Goal: Transaction & Acquisition: Download file/media

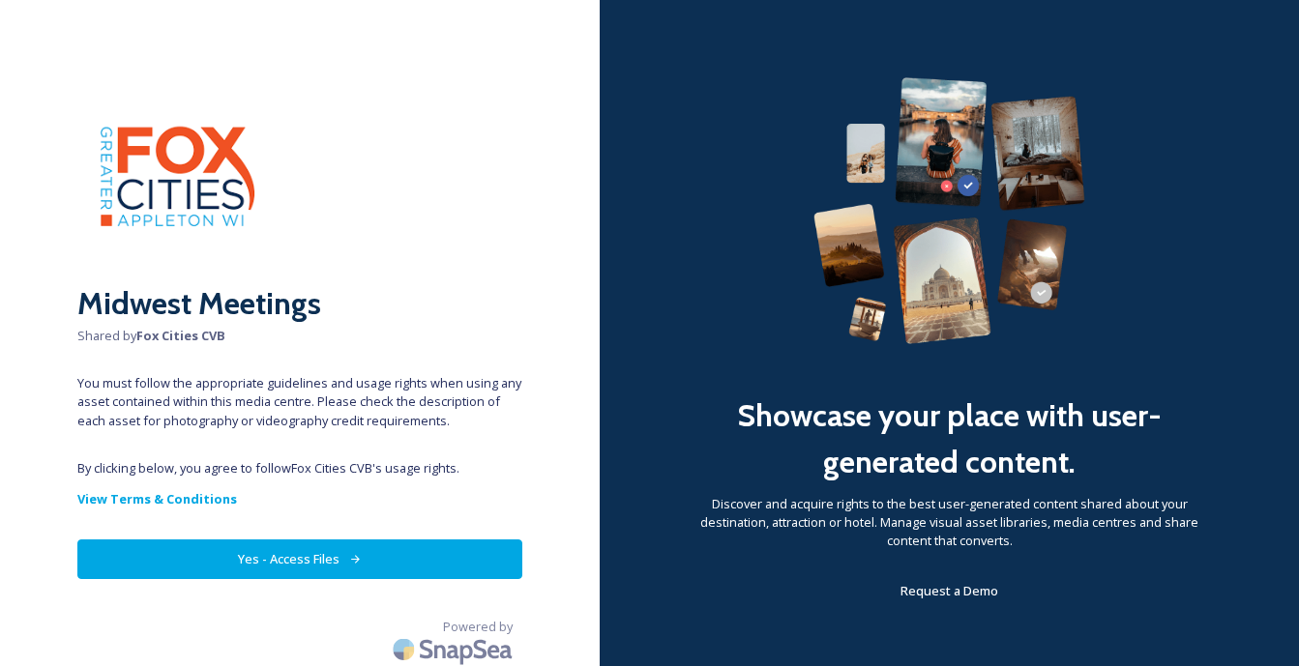
click at [337, 559] on button "Yes - Access Files" at bounding box center [299, 560] width 445 height 40
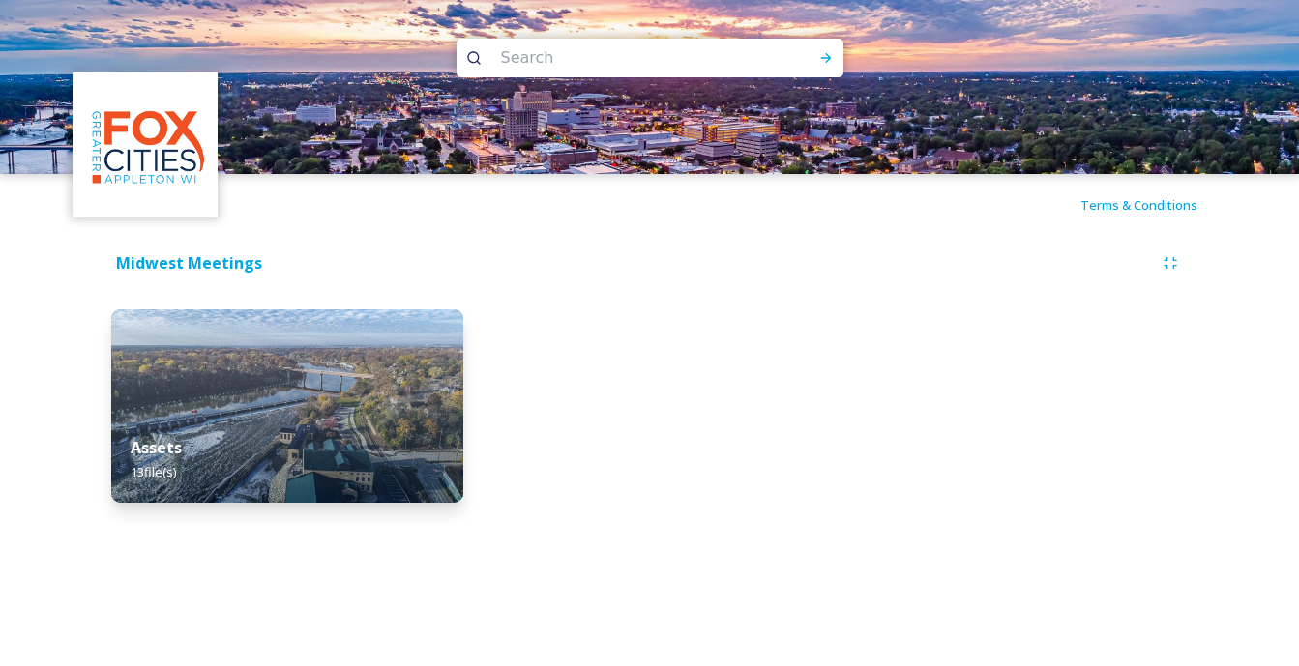
click at [542, 280] on div "Midwest Meetings Assets 13 file(s)" at bounding box center [650, 379] width 1154 height 286
click at [551, 350] on div at bounding box center [649, 405] width 352 height 193
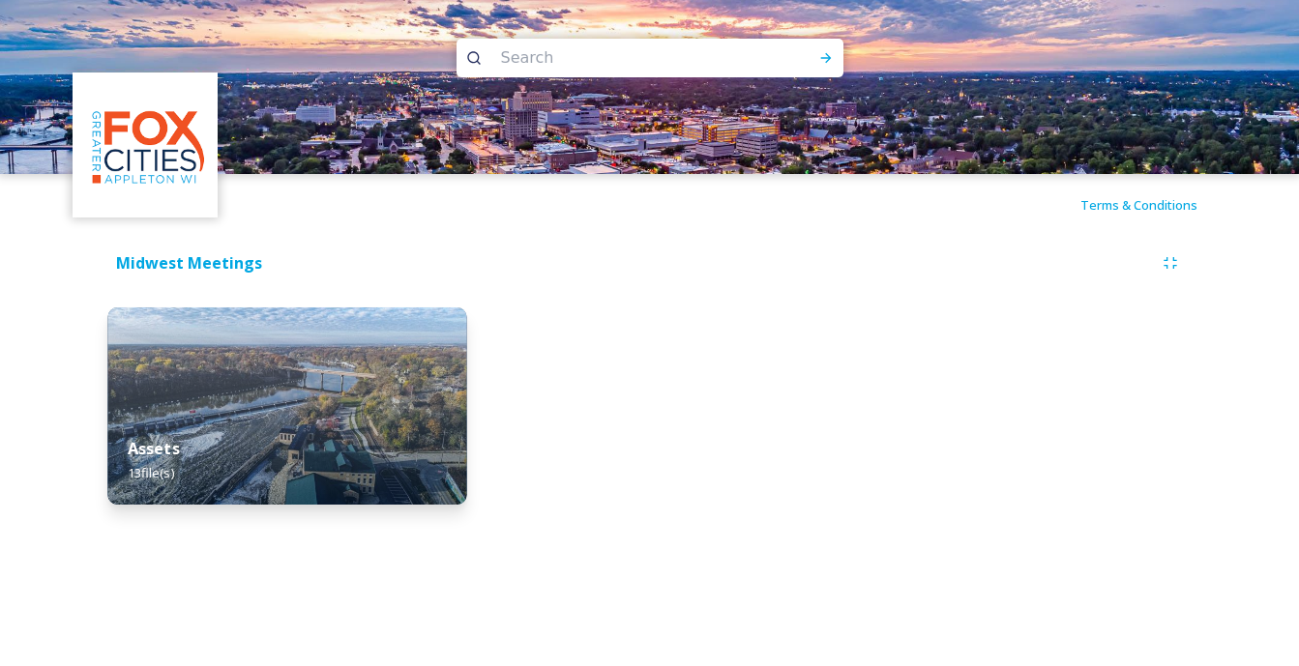
click at [280, 427] on div "Assets 13 file(s)" at bounding box center [287, 461] width 360 height 88
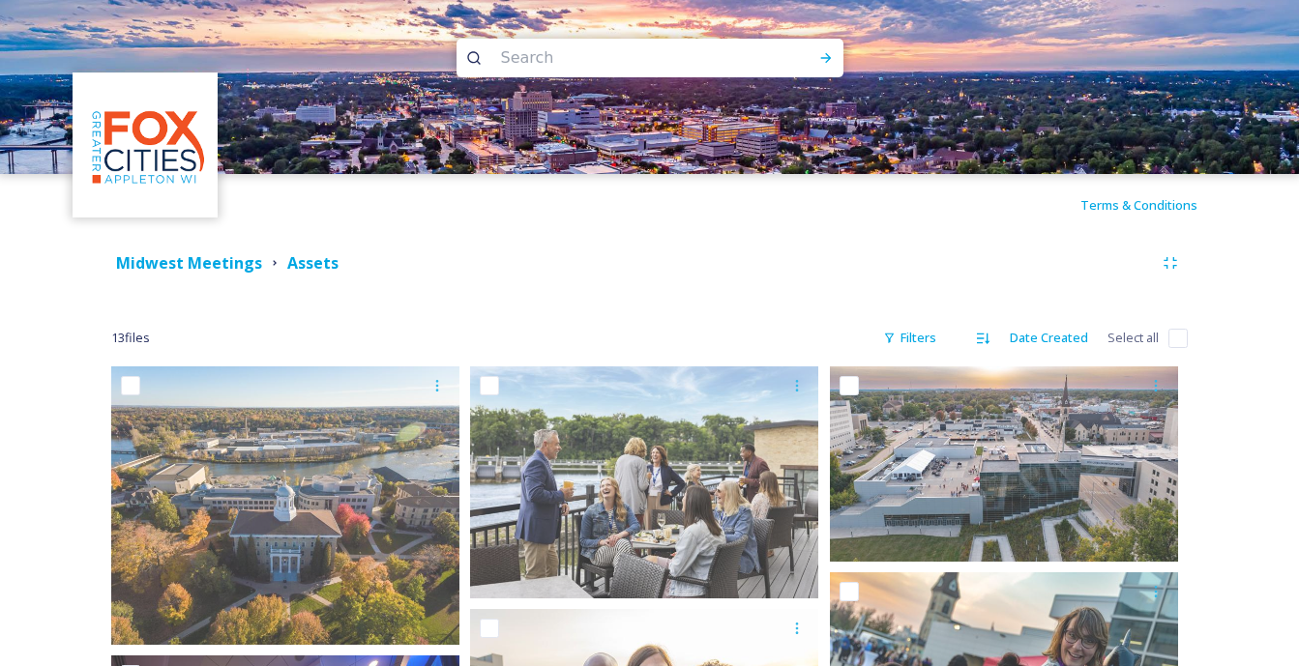
click at [575, 211] on div "Terms & Conditions" at bounding box center [649, 205] width 1299 height 62
click at [1171, 337] on input "checkbox" at bounding box center [1177, 338] width 19 height 19
checkbox input "true"
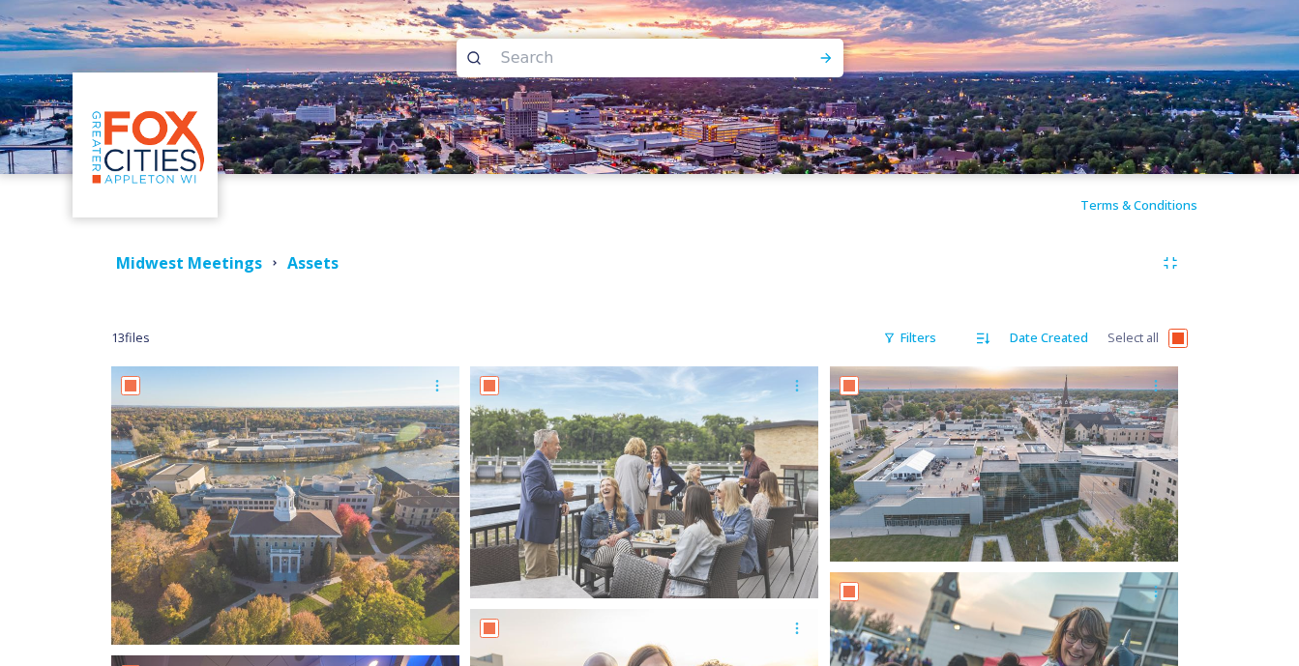
checkbox input "true"
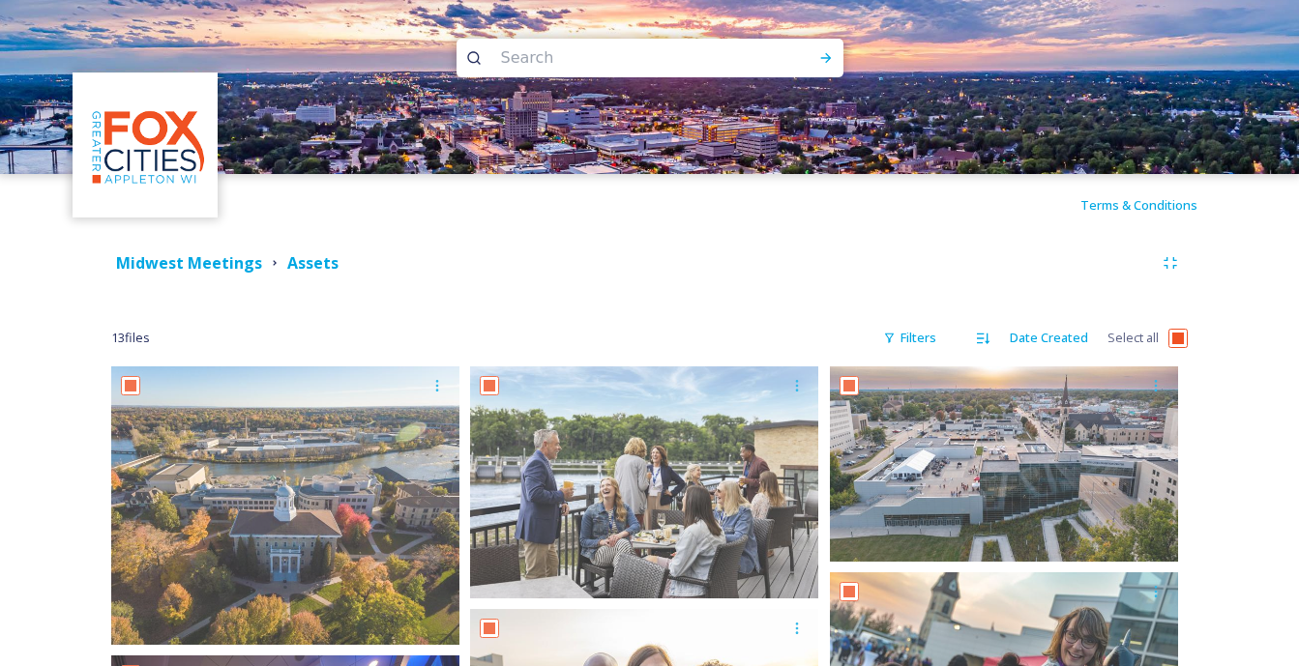
checkbox input "true"
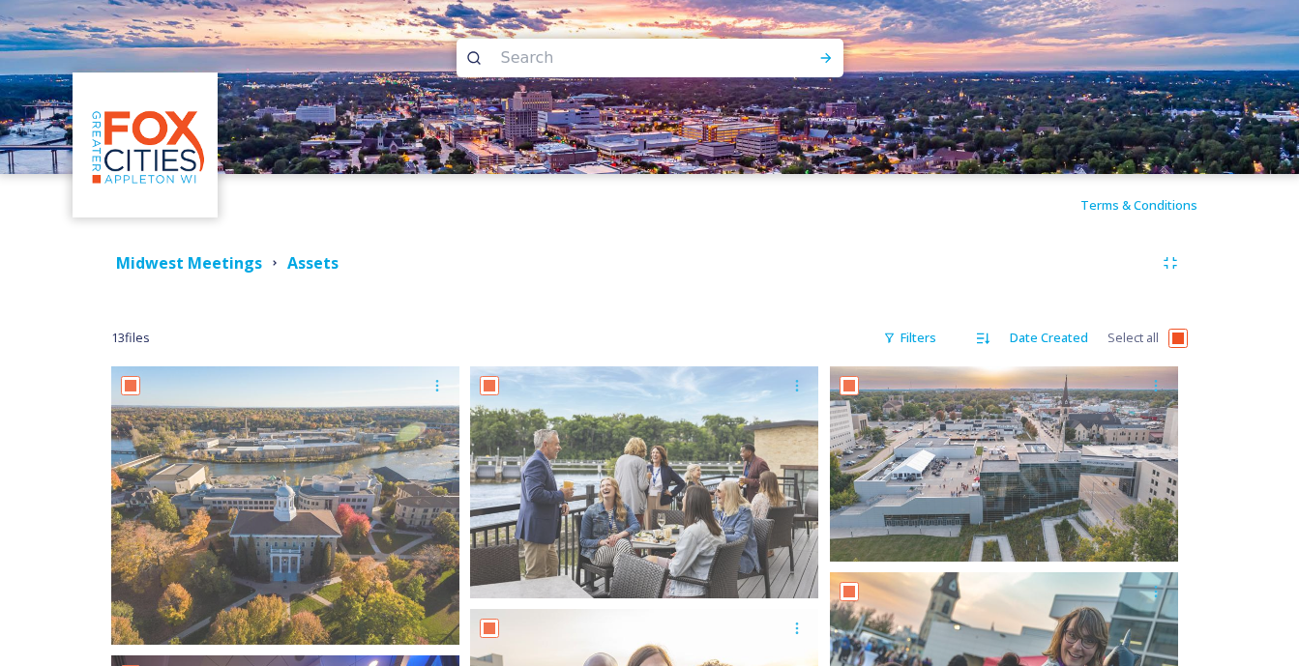
checkbox input "true"
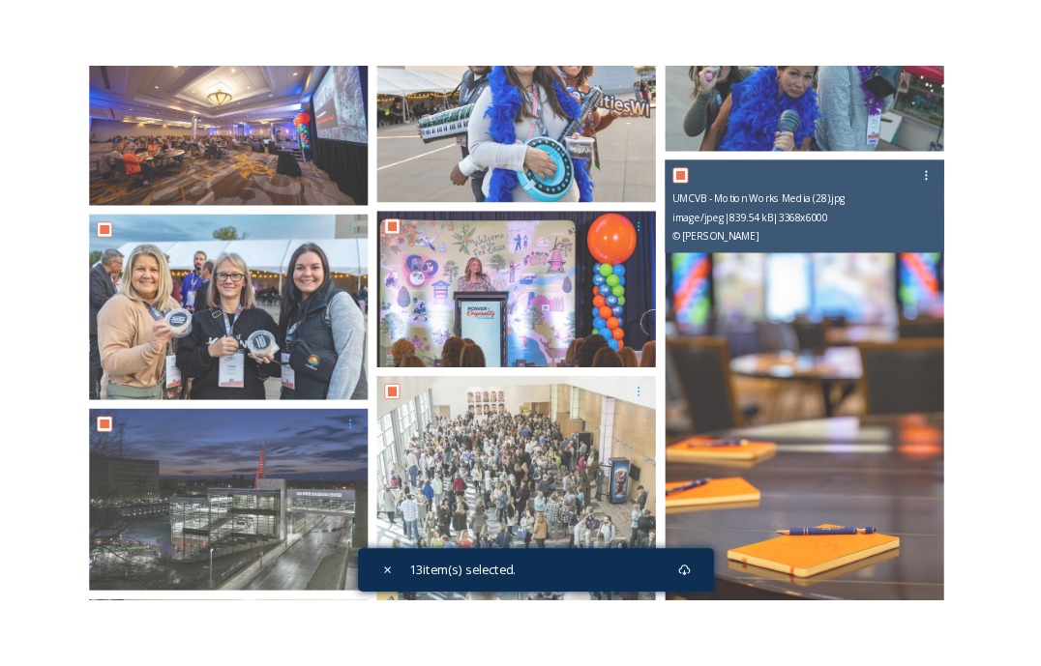
scroll to position [51, 0]
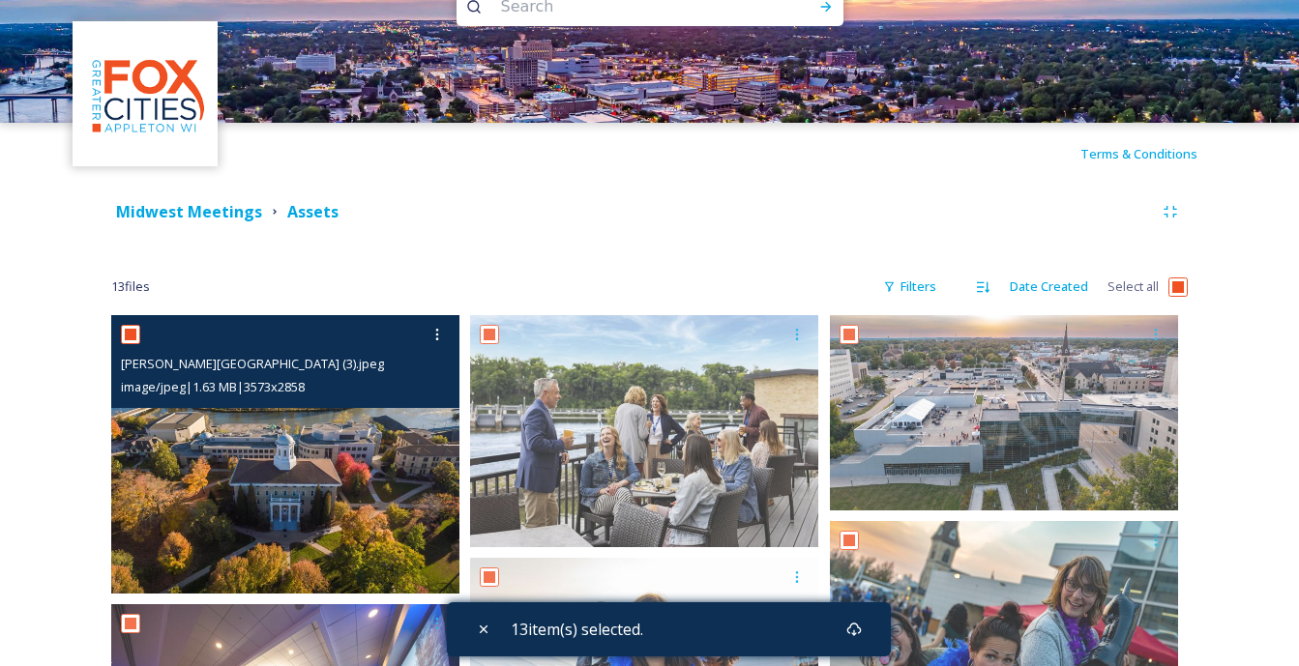
click at [349, 410] on img at bounding box center [285, 454] width 348 height 279
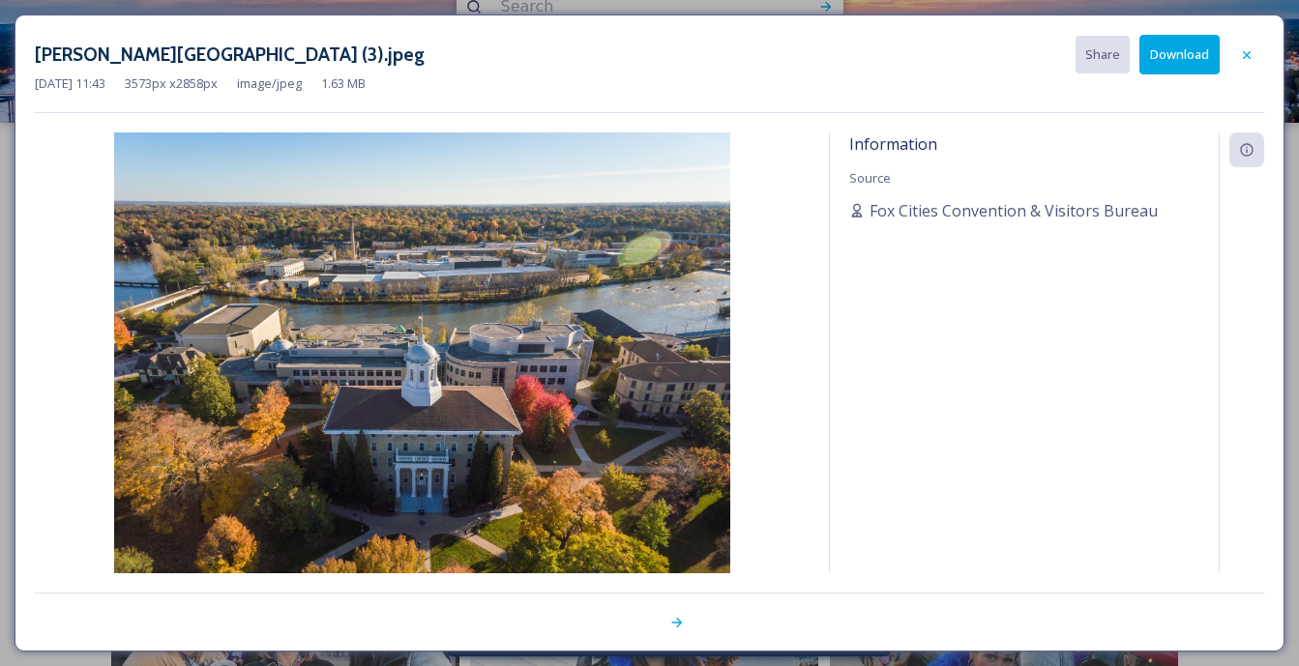
click at [1169, 54] on button "Download" at bounding box center [1179, 55] width 80 height 40
click at [683, 617] on icon at bounding box center [676, 622] width 15 height 15
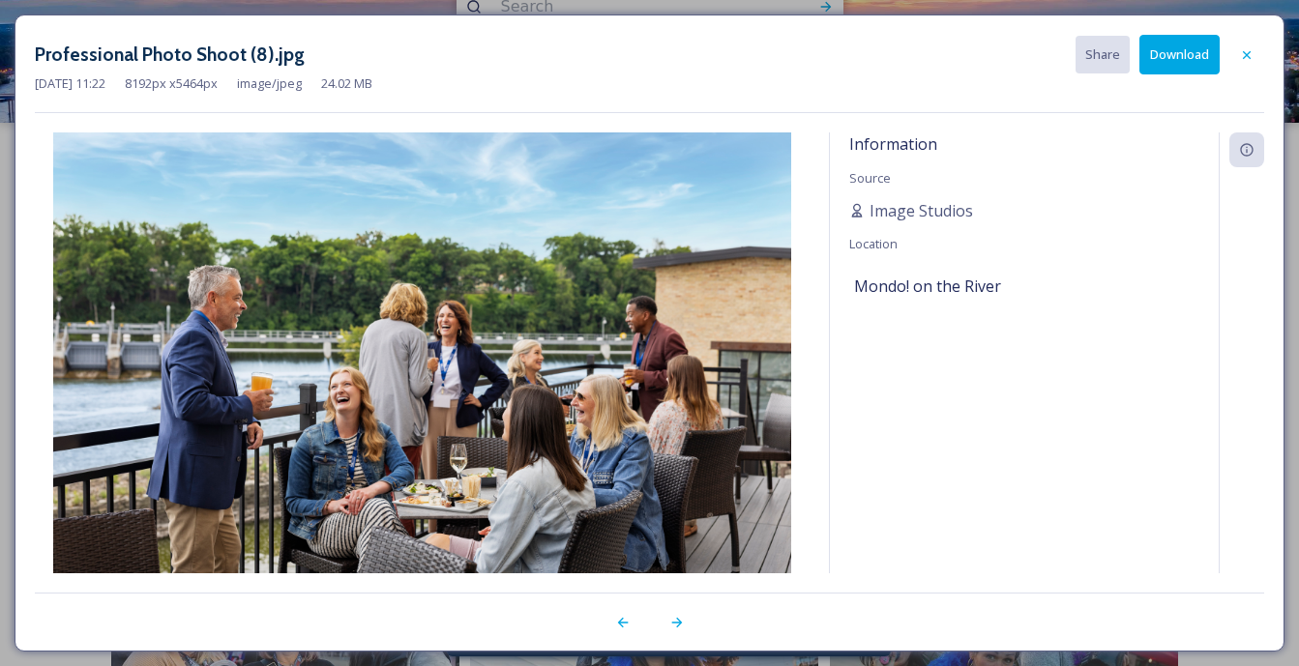
click at [1186, 52] on button "Download" at bounding box center [1179, 55] width 80 height 40
click at [673, 620] on icon at bounding box center [676, 622] width 15 height 15
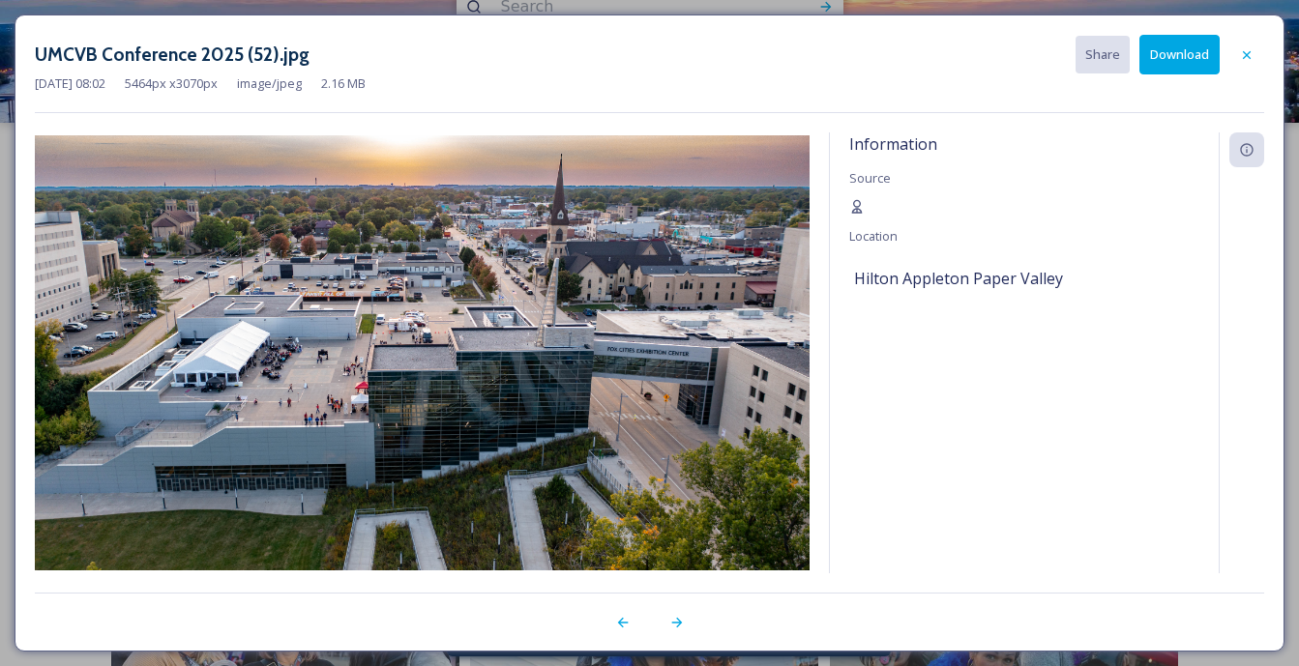
click at [1173, 53] on button "Download" at bounding box center [1179, 55] width 80 height 40
click at [682, 628] on icon at bounding box center [676, 622] width 15 height 15
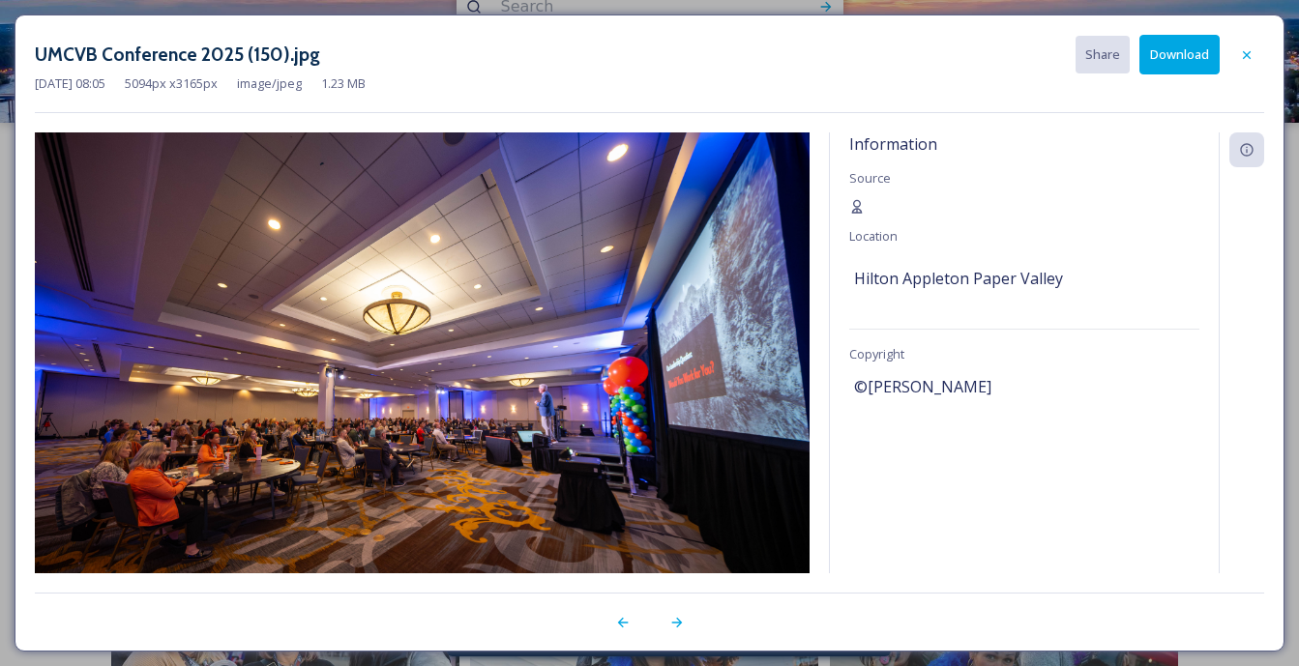
click at [1187, 46] on button "Download" at bounding box center [1179, 55] width 80 height 40
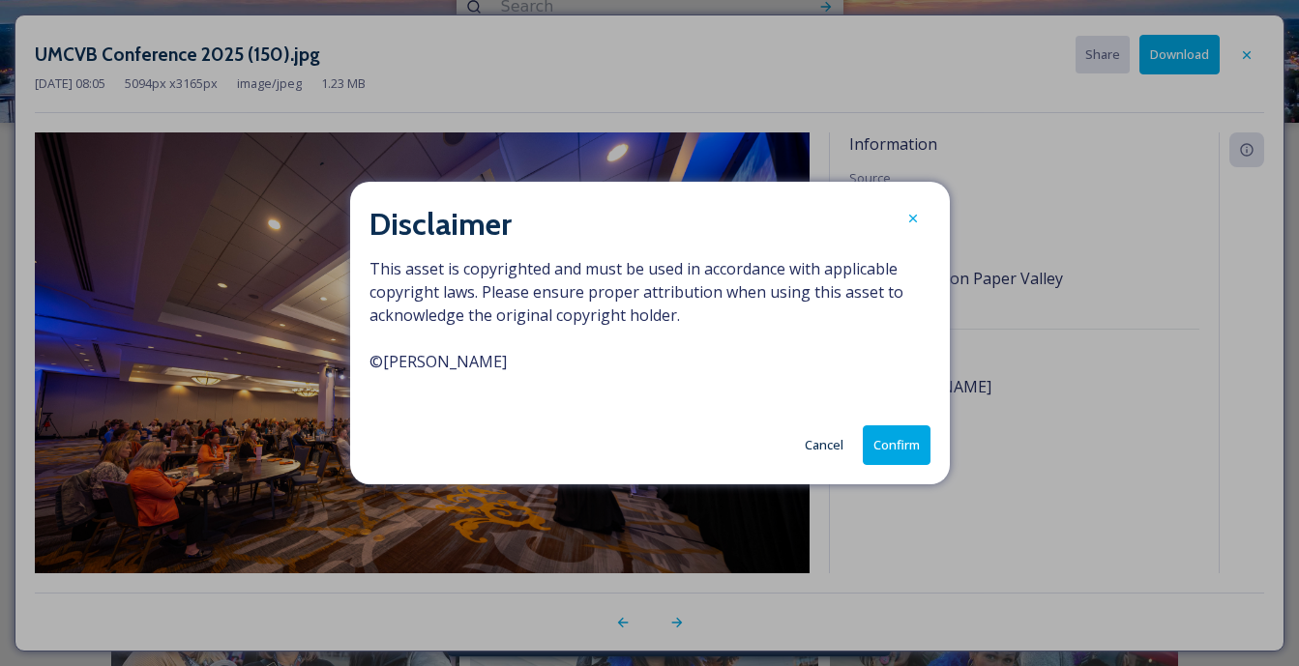
drag, startPoint x: 549, startPoint y: 368, endPoint x: 368, endPoint y: 358, distance: 182.1
click at [368, 358] on div "Disclaimer This asset is copyrighted and must be used in accordance with applic…" at bounding box center [650, 333] width 600 height 303
copy span "© [PERSON_NAME]"
click at [903, 448] on button "Confirm" at bounding box center [897, 446] width 68 height 40
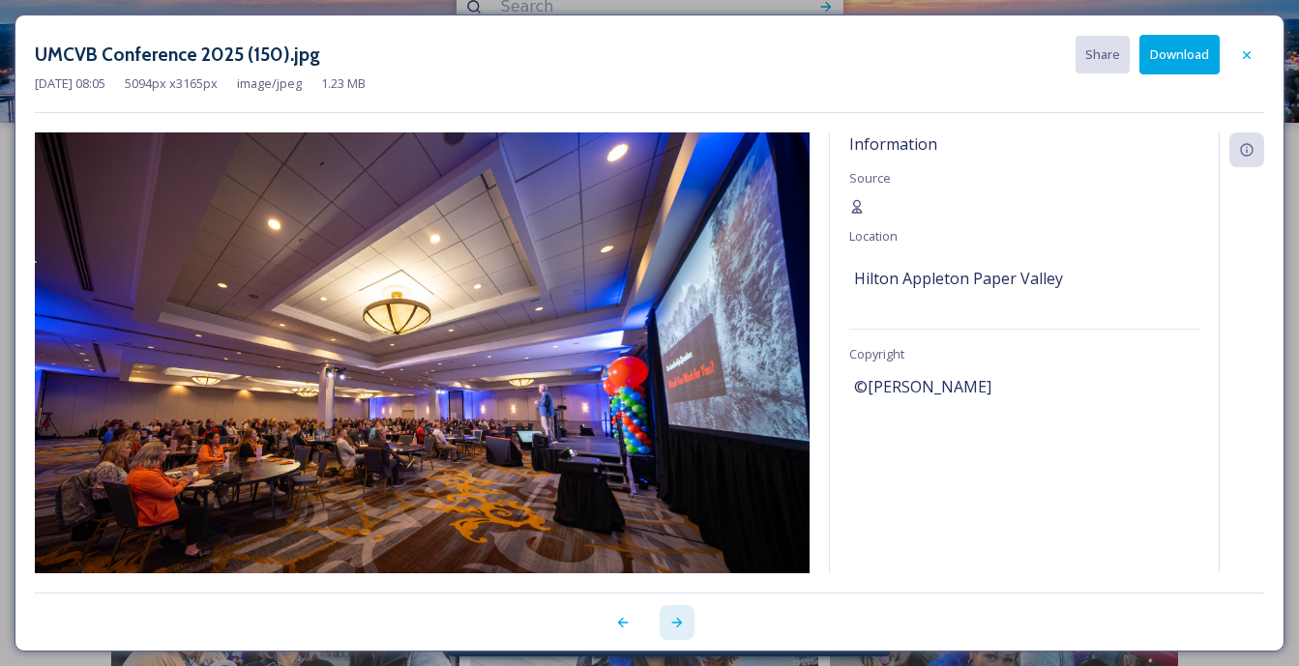
click at [672, 623] on icon at bounding box center [676, 622] width 15 height 15
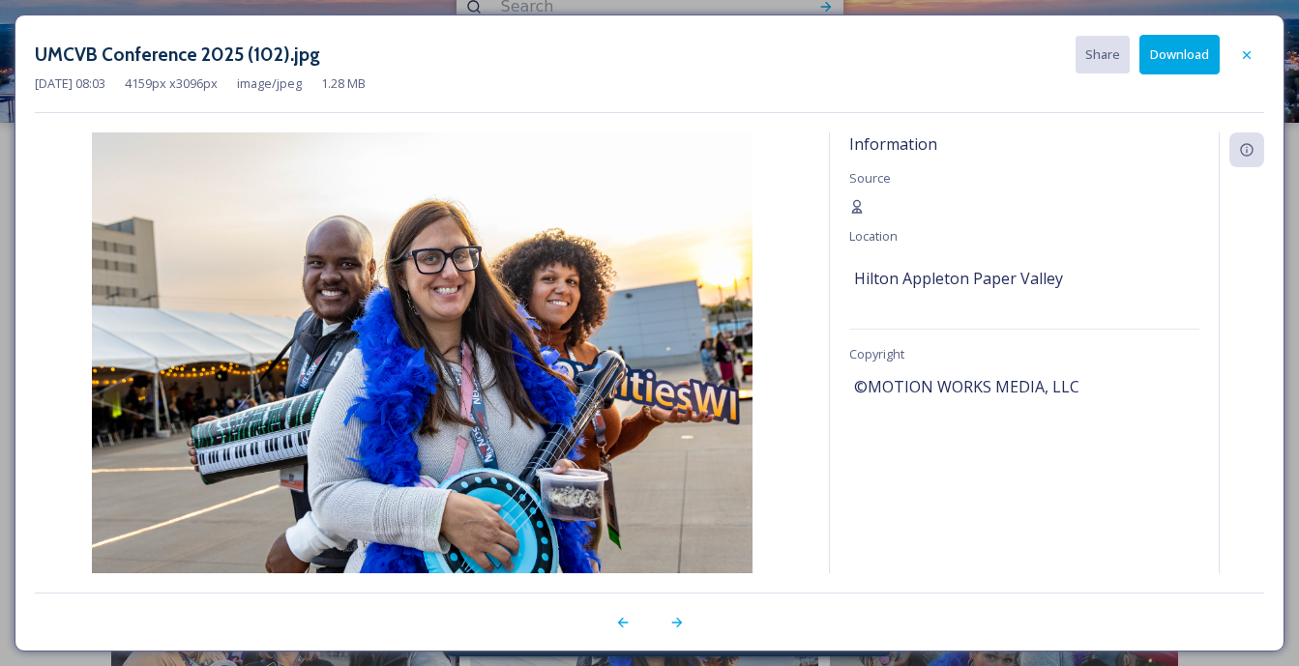
click at [760, 83] on div "[DATE] 08:03 4159 px x 3096 px image/jpeg 1.28 MB" at bounding box center [649, 83] width 1229 height 18
click at [1182, 52] on button "Download" at bounding box center [1179, 55] width 80 height 40
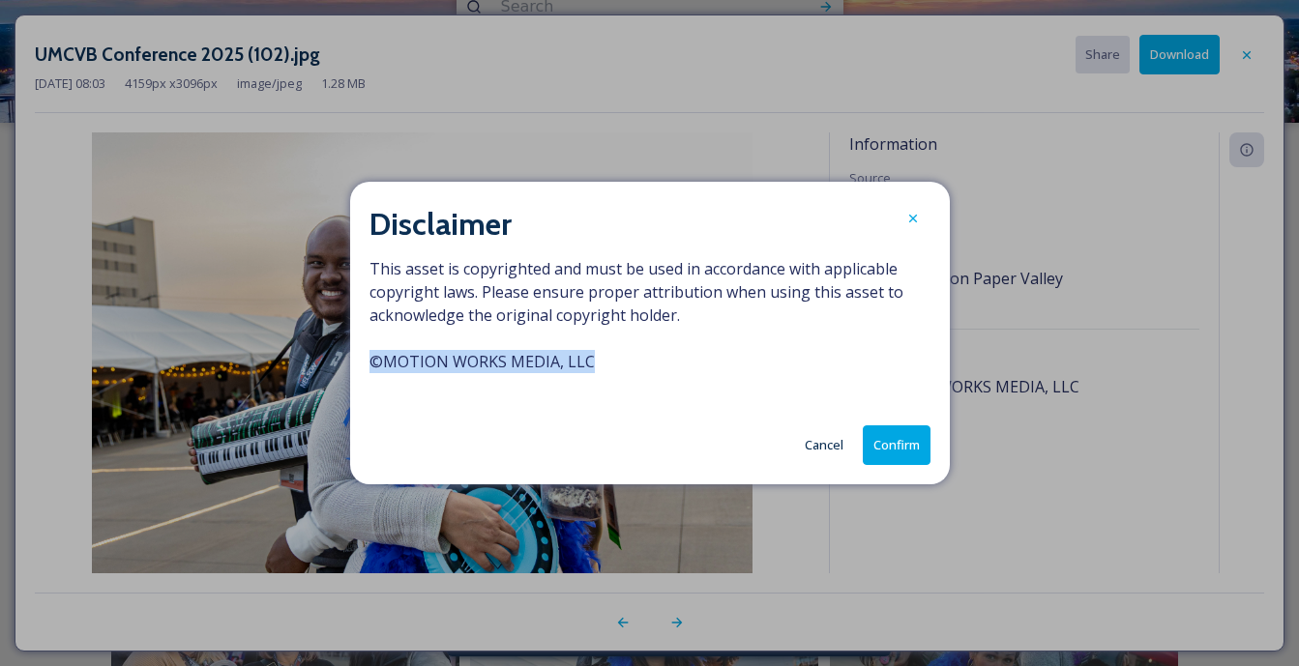
drag, startPoint x: 594, startPoint y: 364, endPoint x: 368, endPoint y: 362, distance: 225.4
click at [369, 362] on span "This asset is copyrighted and must be used in accordance with applicable copyri…" at bounding box center [649, 326] width 561 height 139
copy span "© MOTION WORKS MEDIA, LLC"
click at [897, 440] on button "Confirm" at bounding box center [897, 446] width 68 height 40
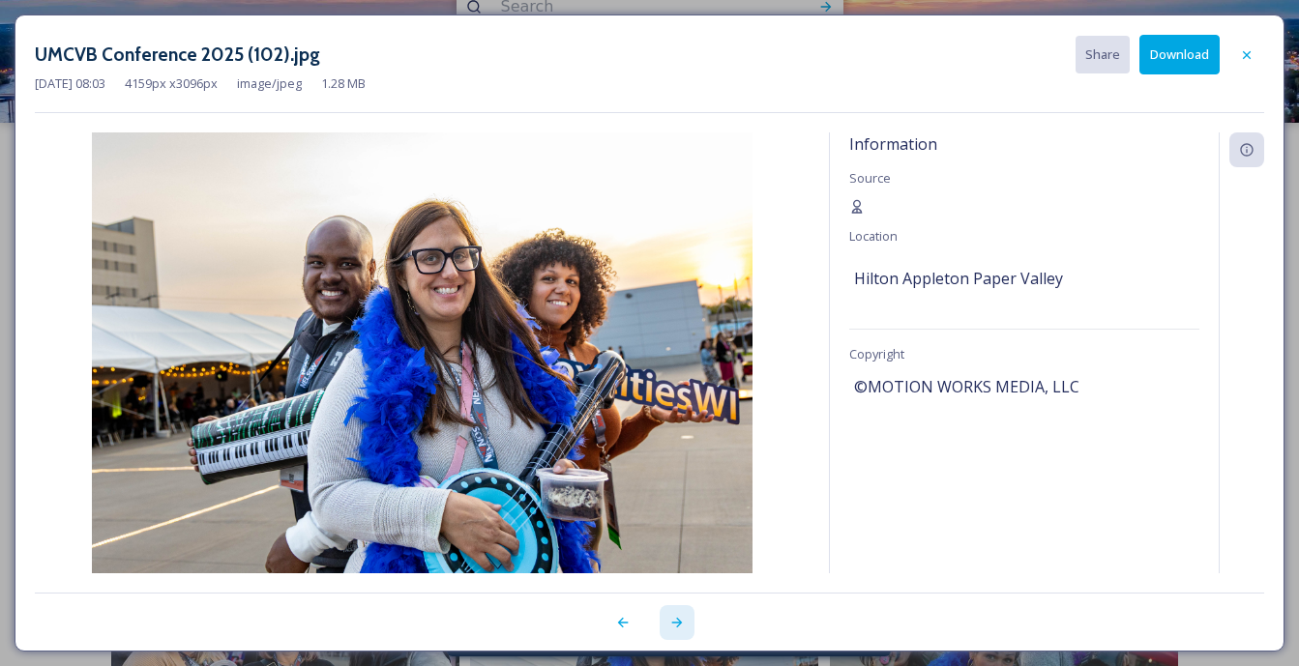
click at [680, 624] on icon at bounding box center [676, 622] width 15 height 15
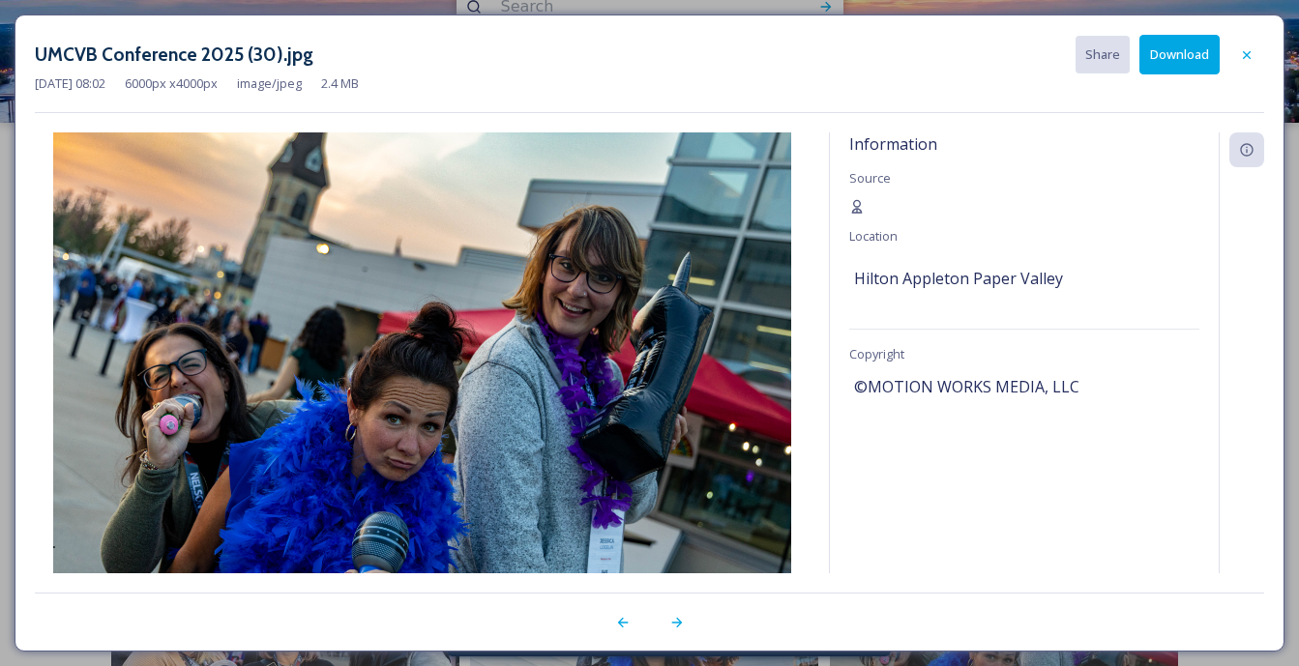
click at [1169, 55] on button "Download" at bounding box center [1179, 55] width 80 height 40
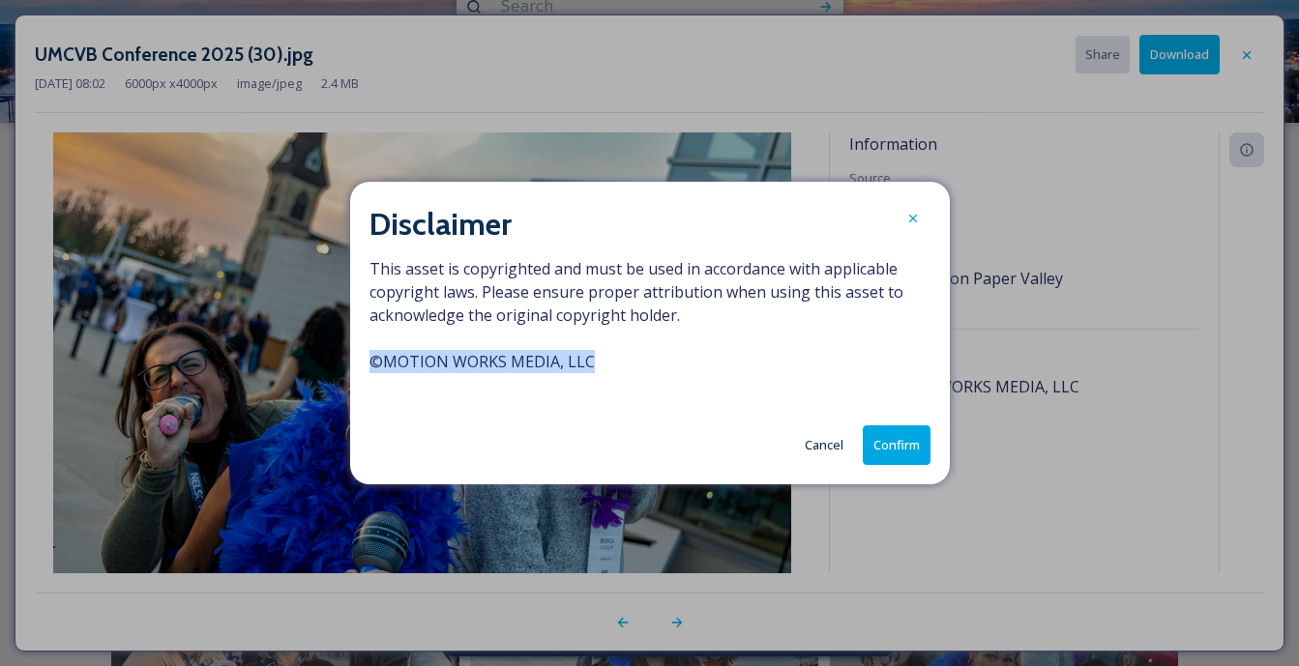
drag, startPoint x: 592, startPoint y: 360, endPoint x: 366, endPoint y: 372, distance: 226.7
click at [366, 372] on div "Disclaimer This asset is copyrighted and must be used in accordance with applic…" at bounding box center [650, 333] width 600 height 303
copy span "© MOTION WORKS MEDIA, LLC"
click at [900, 450] on button "Confirm" at bounding box center [897, 446] width 68 height 40
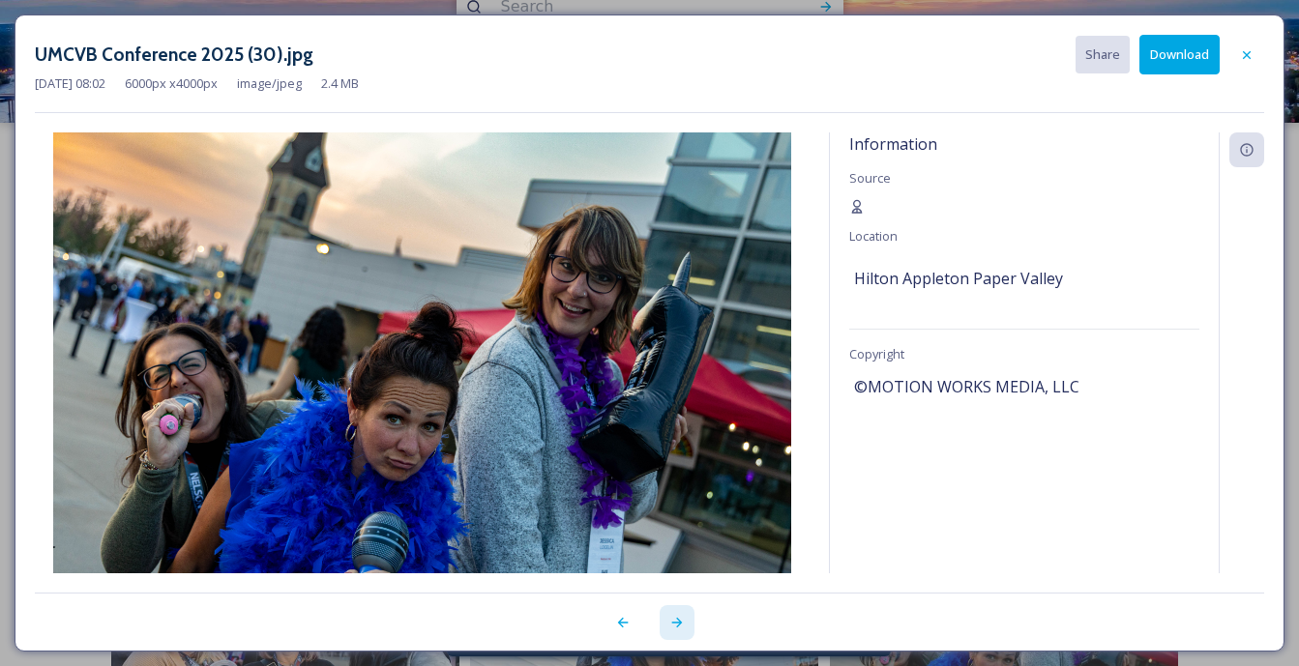
click at [679, 615] on icon at bounding box center [676, 622] width 15 height 15
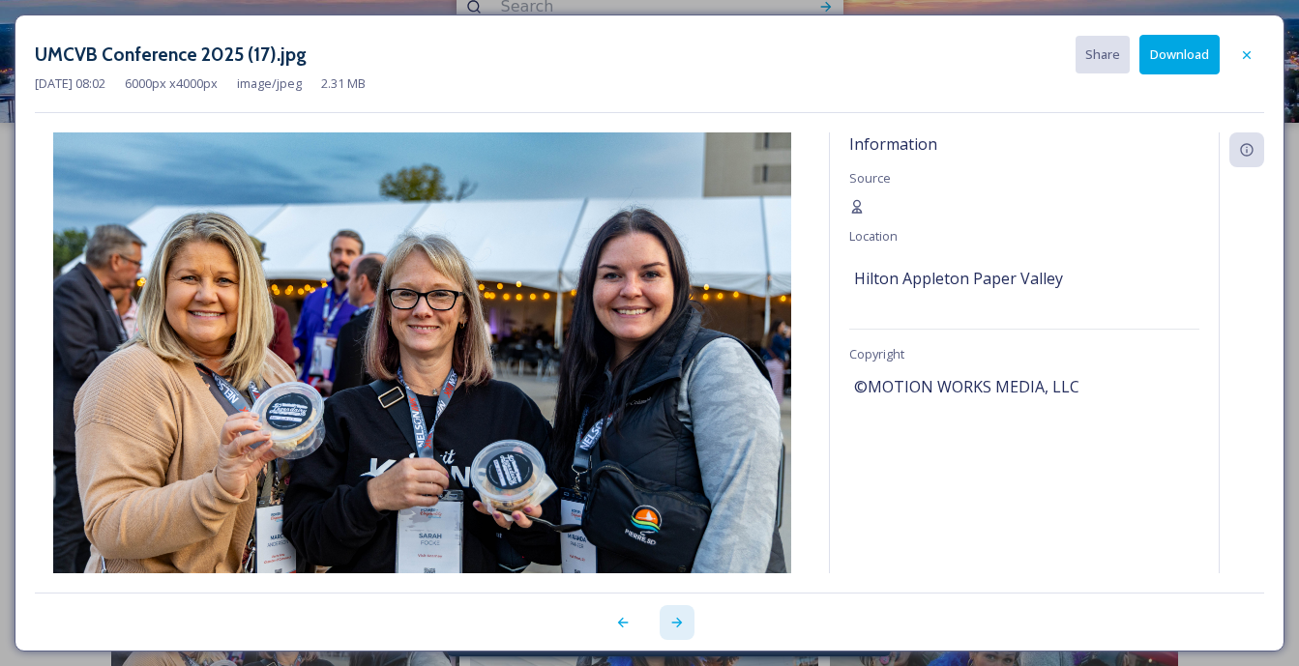
click at [684, 616] on icon at bounding box center [676, 622] width 15 height 15
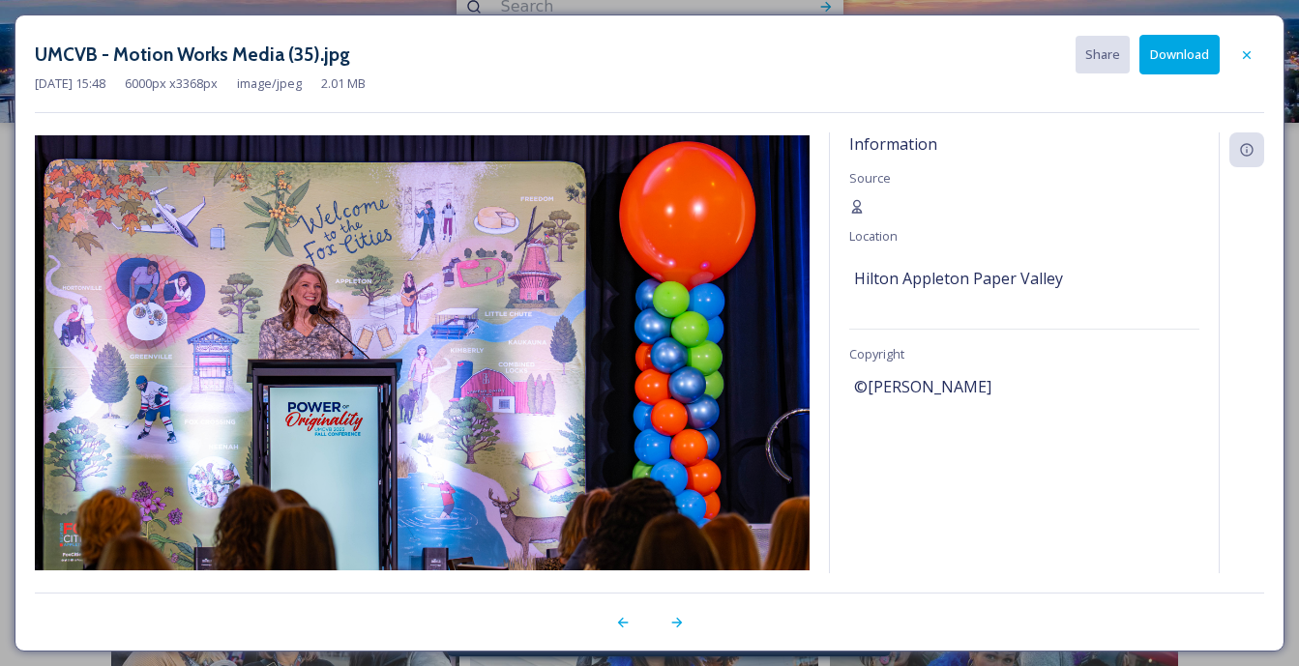
click at [1195, 55] on button "Download" at bounding box center [1179, 55] width 80 height 40
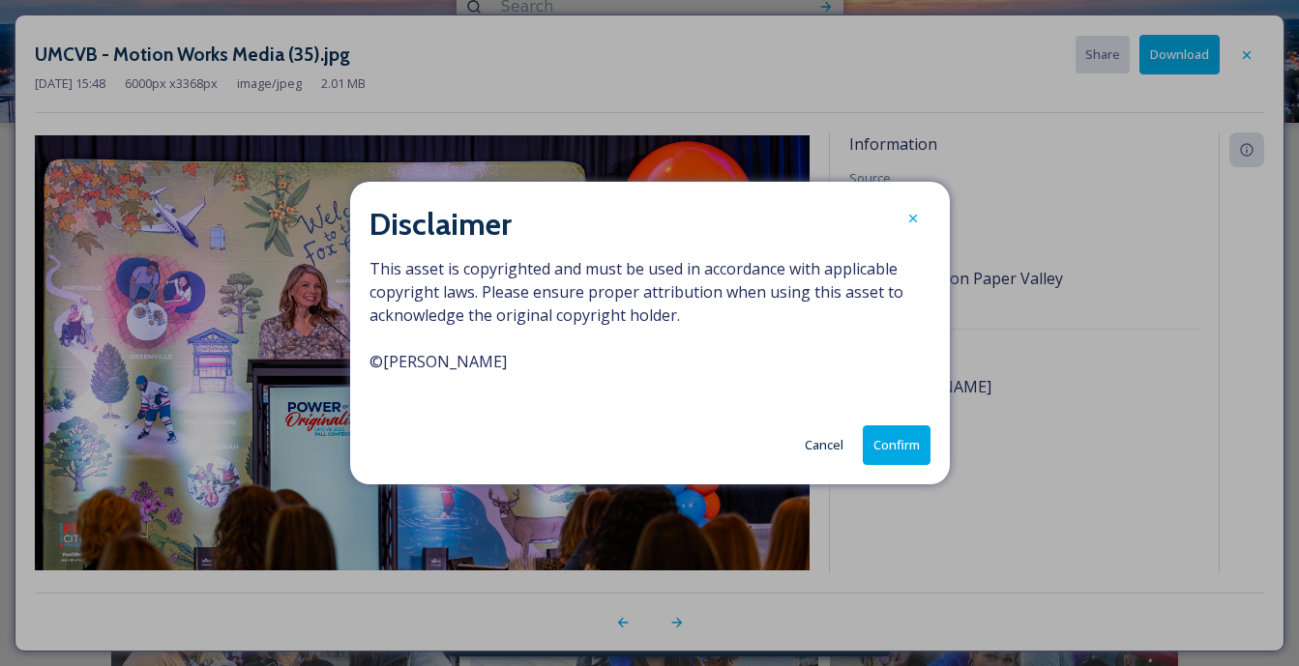
drag, startPoint x: 551, startPoint y: 363, endPoint x: 372, endPoint y: 361, distance: 178.9
click at [372, 361] on span "This asset is copyrighted and must be used in accordance with applicable copyri…" at bounding box center [649, 326] width 561 height 139
copy span "© [PERSON_NAME]"
click at [895, 445] on button "Confirm" at bounding box center [897, 446] width 68 height 40
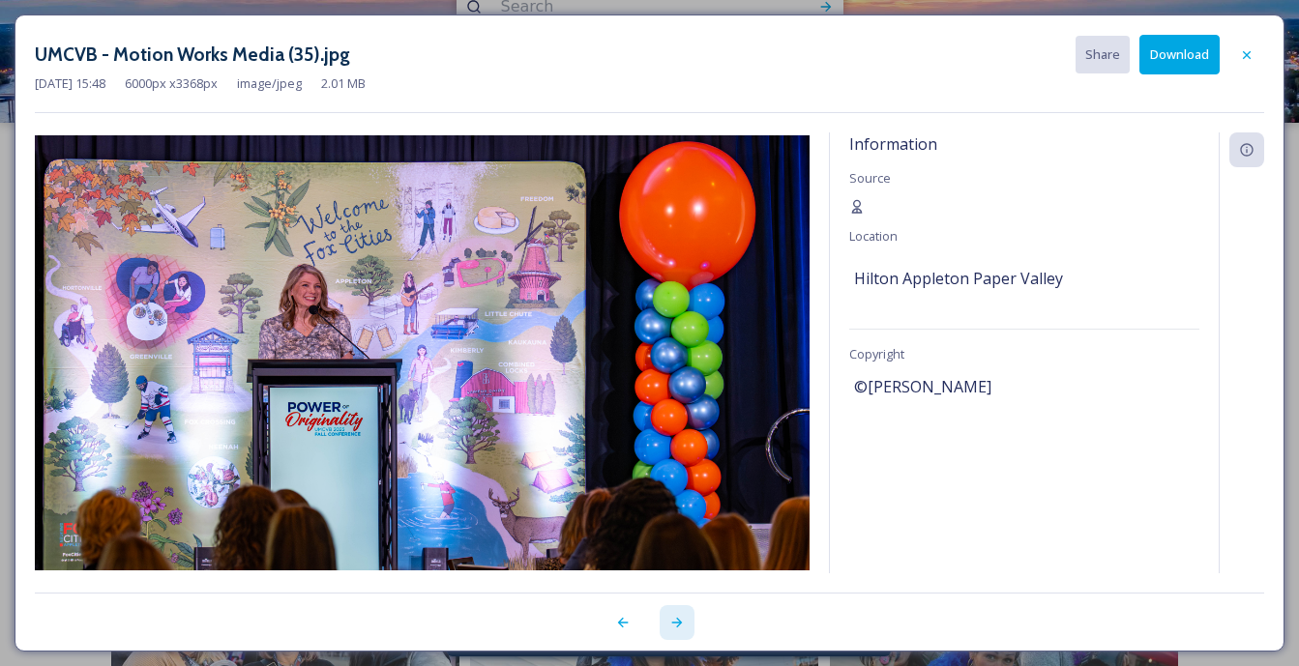
click at [681, 619] on icon at bounding box center [676, 622] width 15 height 15
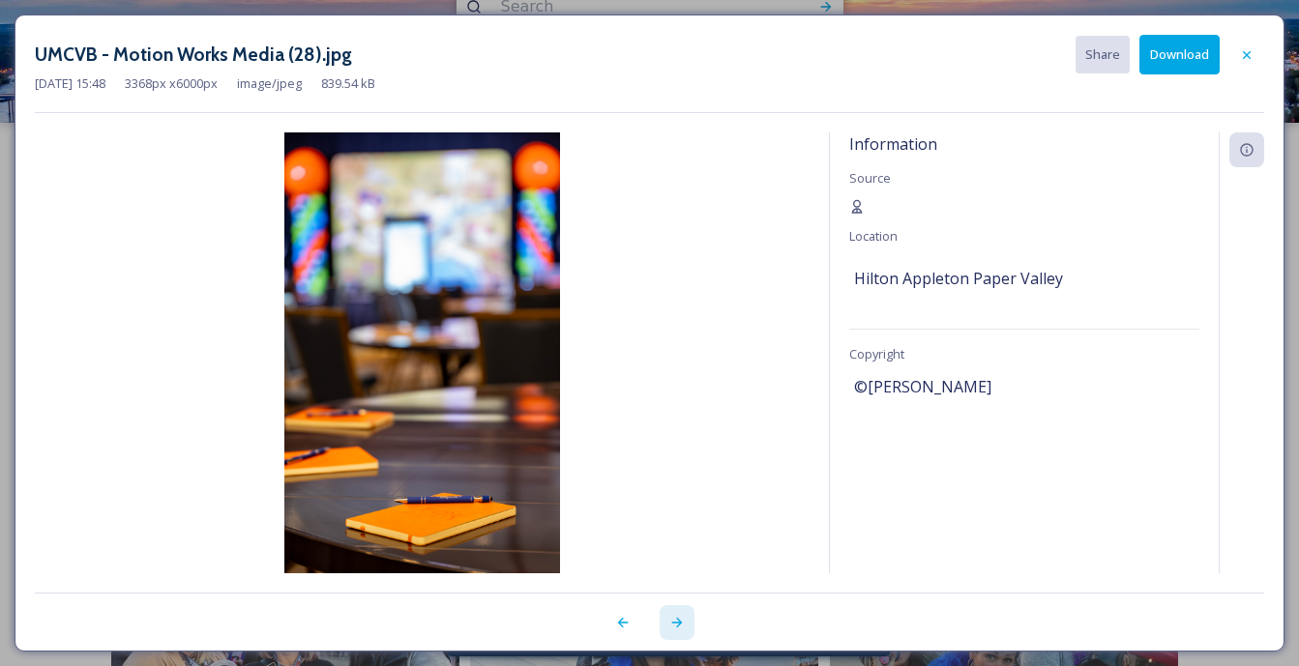
click at [676, 620] on icon at bounding box center [676, 622] width 15 height 15
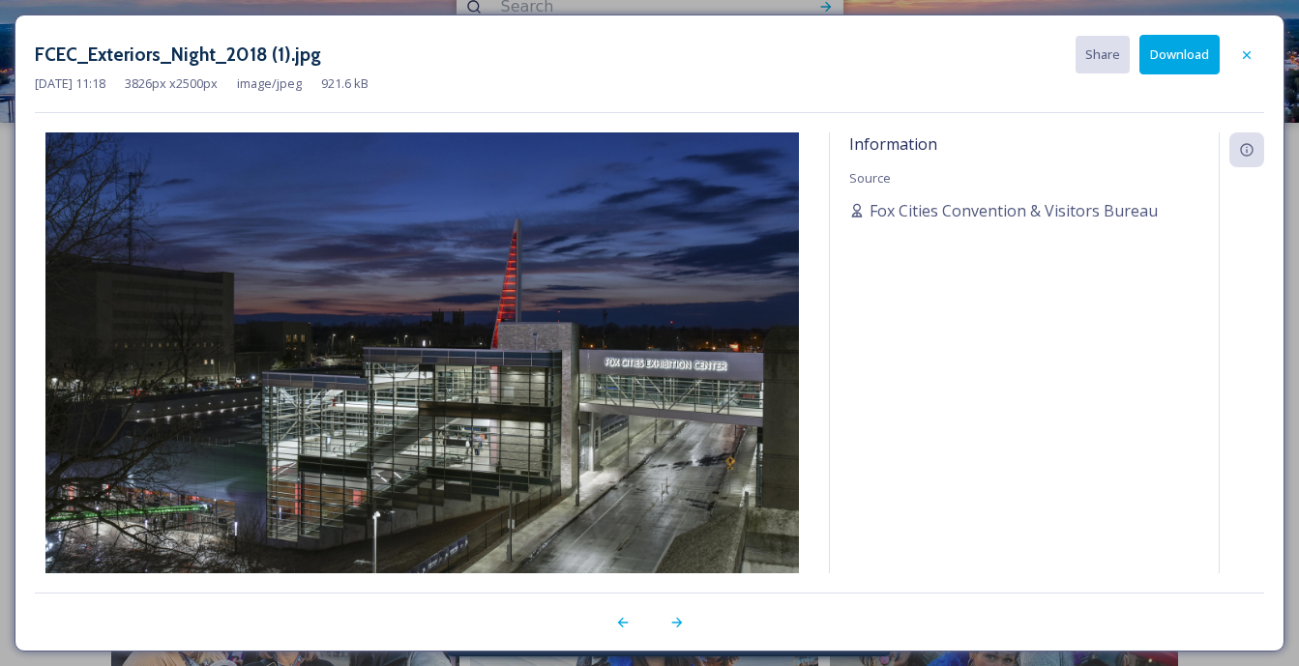
click at [1190, 44] on button "Download" at bounding box center [1179, 55] width 80 height 40
click at [685, 629] on div at bounding box center [677, 622] width 35 height 35
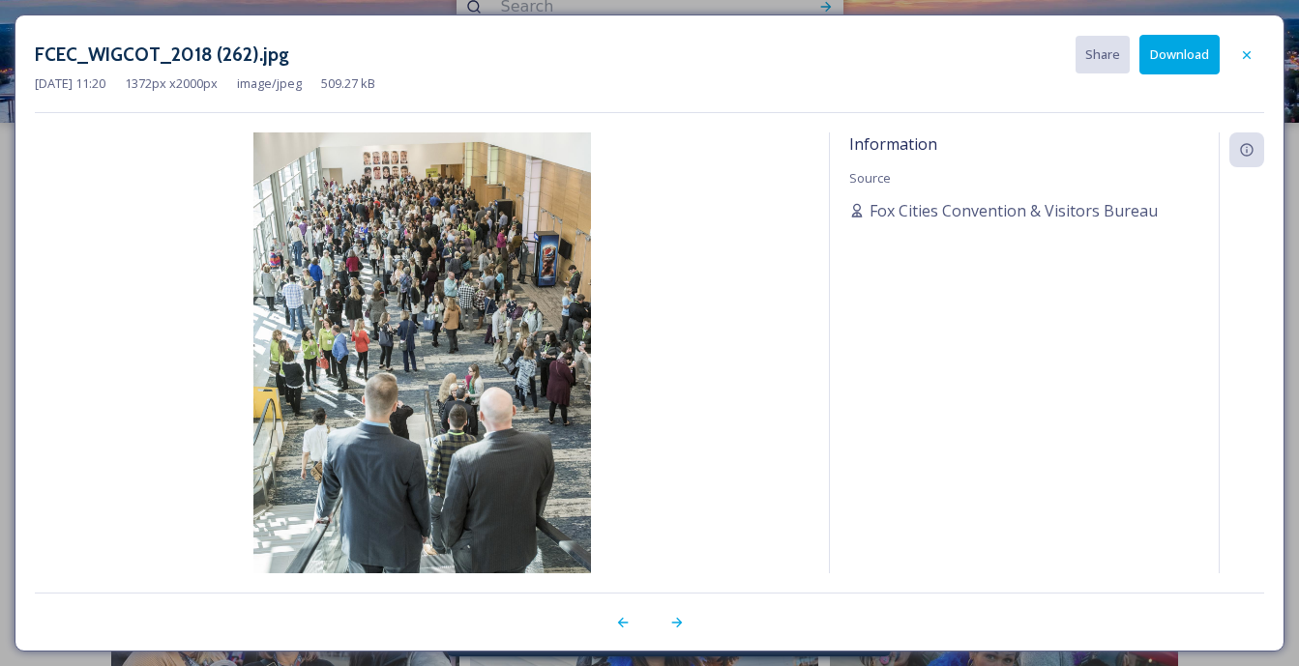
click at [1180, 58] on button "Download" at bounding box center [1179, 55] width 80 height 40
click at [682, 623] on icon at bounding box center [676, 622] width 15 height 15
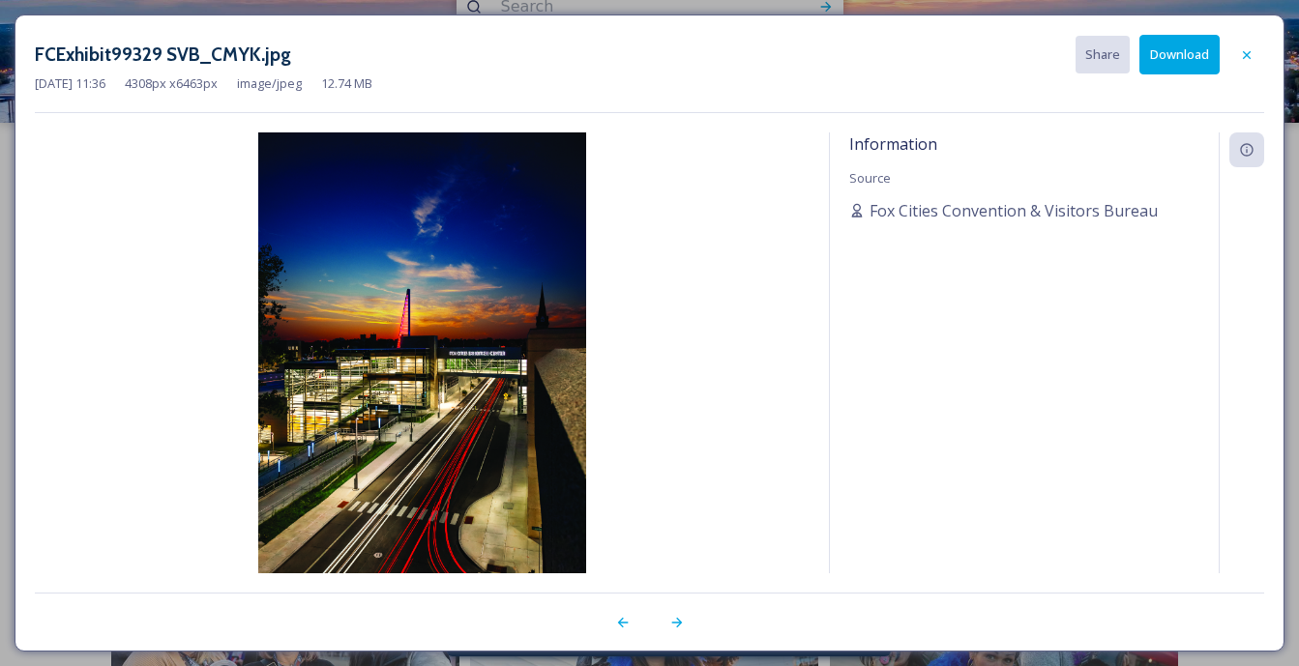
click at [1172, 55] on button "Download" at bounding box center [1179, 55] width 80 height 40
click at [679, 625] on icon at bounding box center [676, 623] width 11 height 10
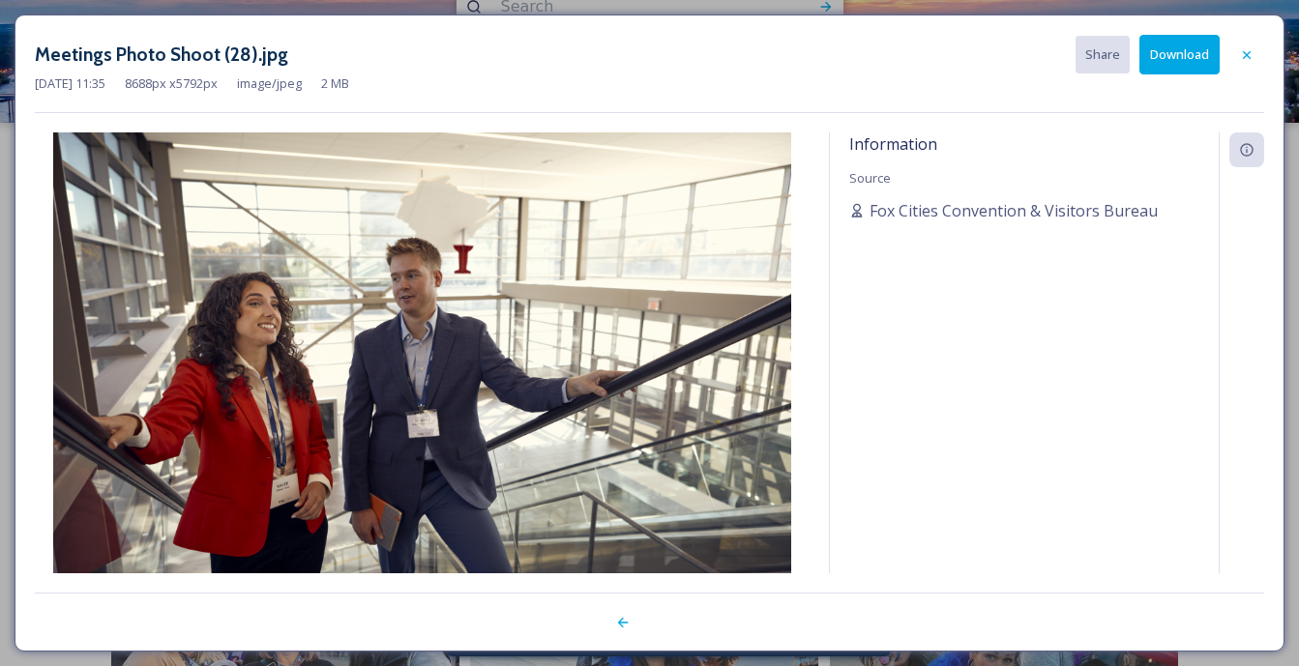
click at [1164, 49] on button "Download" at bounding box center [1179, 55] width 80 height 40
drag, startPoint x: 1157, startPoint y: 214, endPoint x: 869, endPoint y: 207, distance: 287.3
click at [869, 207] on div "Fox Cities Convention & Visitors Bureau" at bounding box center [1024, 210] width 350 height 23
copy span "Fox Cities Convention & Visitors Bureau"
